Goal: Information Seeking & Learning: Understand process/instructions

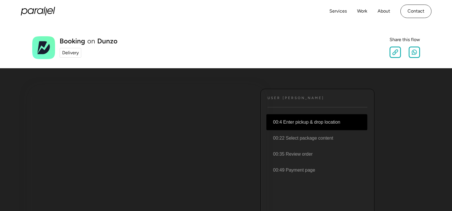
click at [284, 123] on li "00:4 Enter pickup & drop location" at bounding box center [316, 122] width 101 height 16
click at [277, 101] on div "User [PERSON_NAME] Text 00:4 Enter pickup & drop location 00:22 Select package …" at bounding box center [317, 174] width 114 height 171
click at [277, 96] on h4 "User [PERSON_NAME]" at bounding box center [295, 98] width 57 height 4
click at [293, 121] on li "00:4 Enter pickup & drop location" at bounding box center [316, 122] width 101 height 16
click at [67, 55] on div "Delivery" at bounding box center [70, 52] width 17 height 7
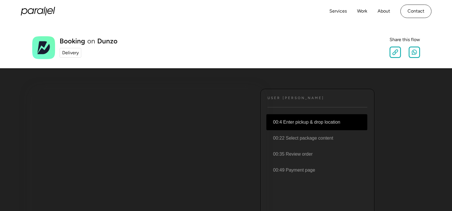
click at [70, 53] on div "Delivery" at bounding box center [70, 52] width 17 height 7
click at [305, 122] on li "00:4 Enter pickup & drop location" at bounding box center [316, 122] width 101 height 16
click at [327, 119] on li "00:4 Enter pickup & drop location" at bounding box center [316, 122] width 101 height 16
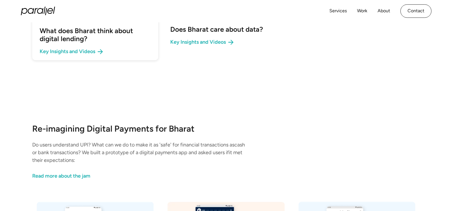
scroll to position [425, 0]
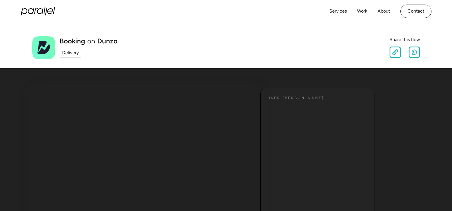
click at [72, 55] on div "Delivery" at bounding box center [70, 52] width 17 height 7
